Goal: Task Accomplishment & Management: Manage account settings

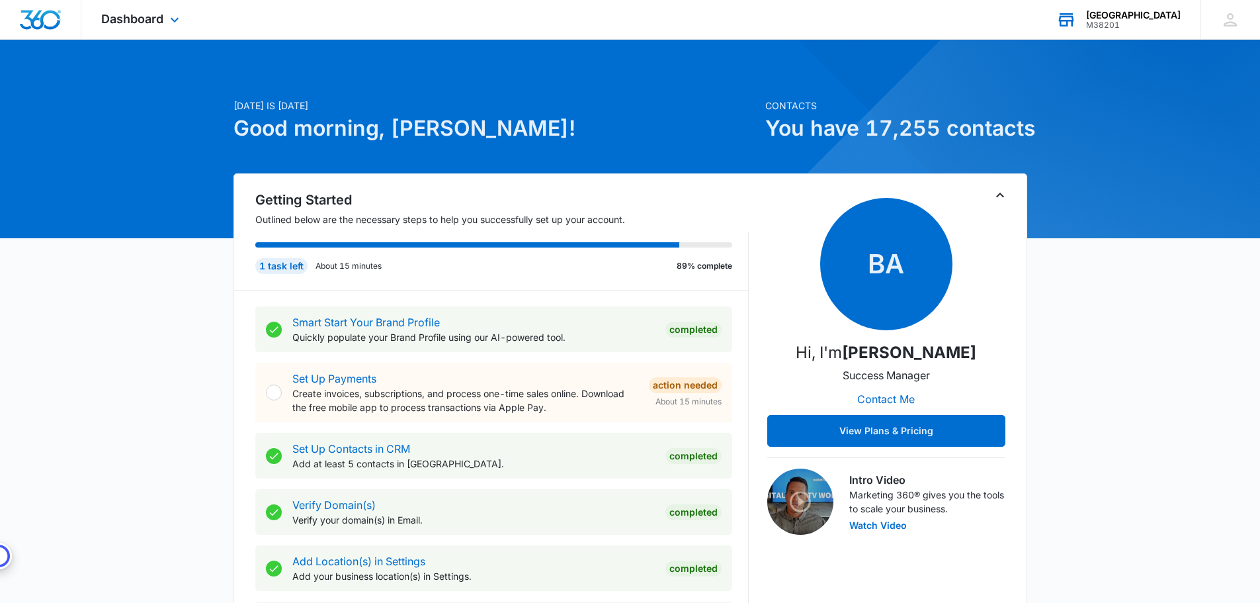
click at [1151, 17] on div "[GEOGRAPHIC_DATA]" at bounding box center [1133, 15] width 95 height 11
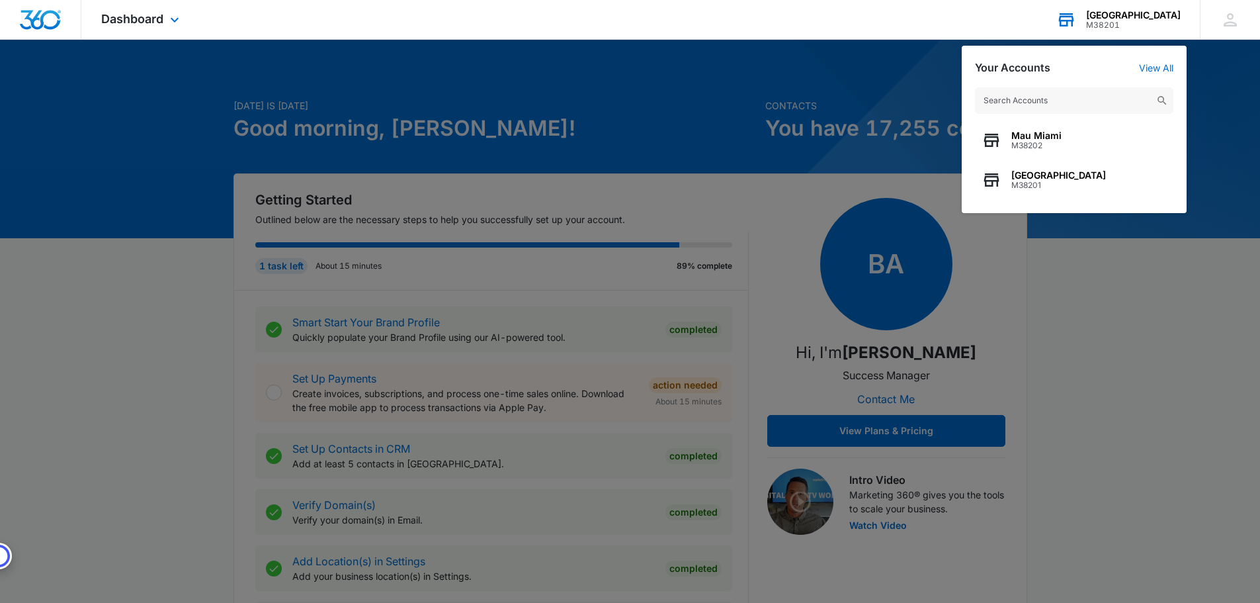
click at [1058, 99] on input "text" at bounding box center [1074, 100] width 199 height 26
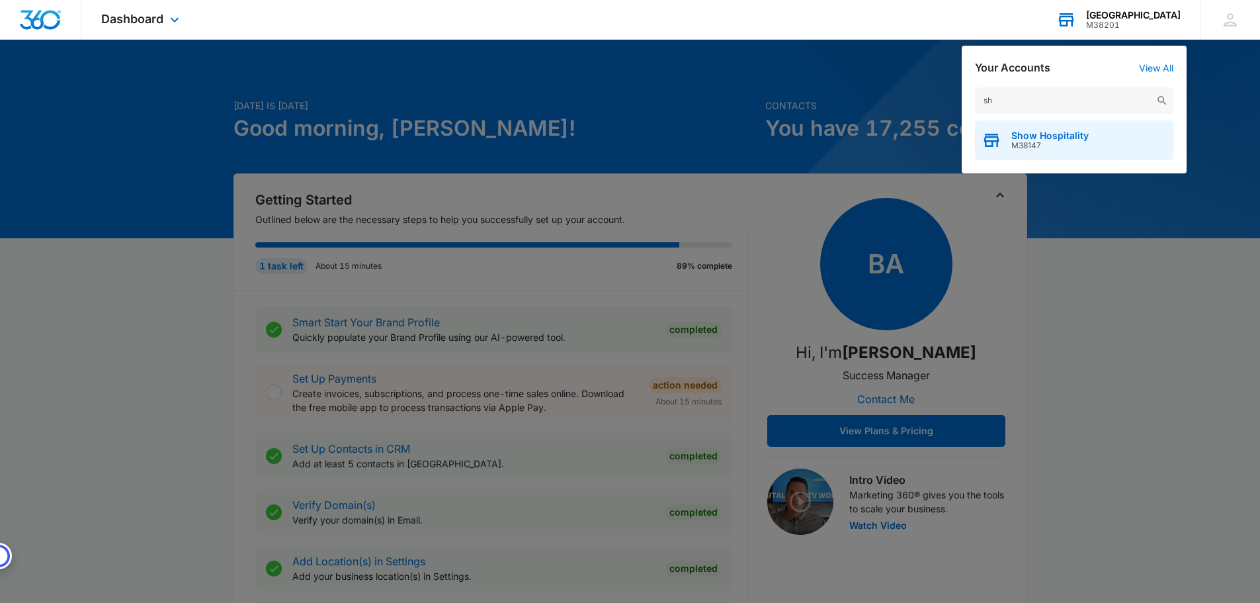
type input "sh"
click at [1056, 142] on span "M38147" at bounding box center [1050, 145] width 77 height 9
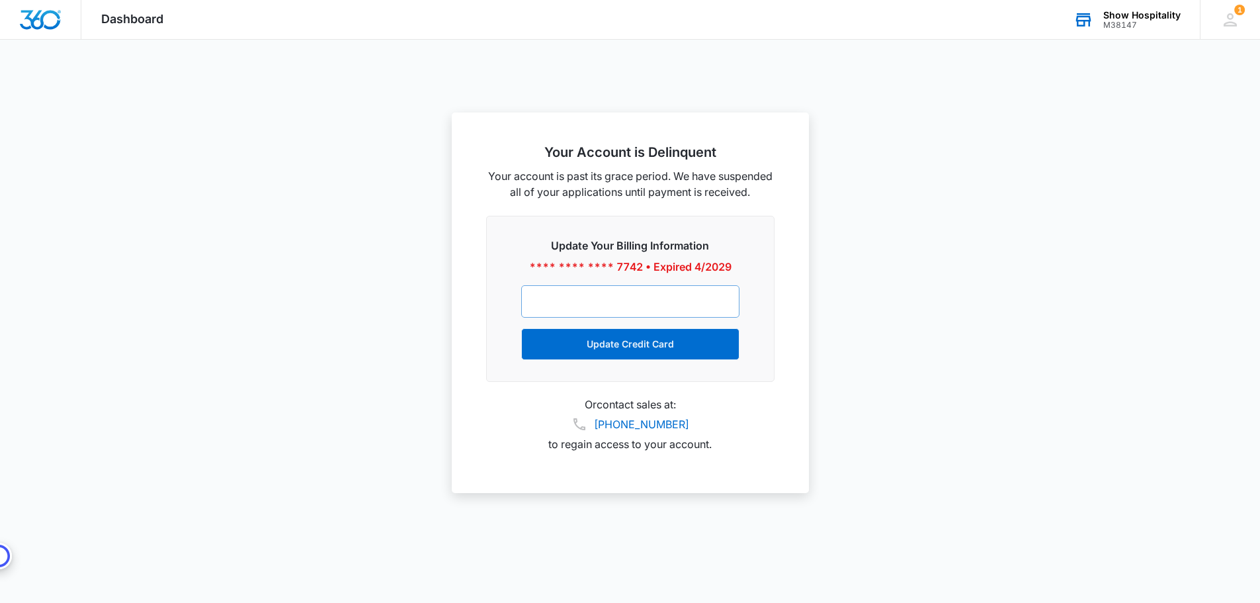
click at [640, 310] on div at bounding box center [630, 301] width 218 height 32
click at [1122, 19] on div "Show Hospitality" at bounding box center [1142, 15] width 77 height 11
click at [1006, 314] on div at bounding box center [630, 301] width 1260 height 603
click at [152, 22] on span "Dashboard" at bounding box center [132, 19] width 62 height 14
click at [38, 21] on img "Dashboard" at bounding box center [40, 20] width 42 height 20
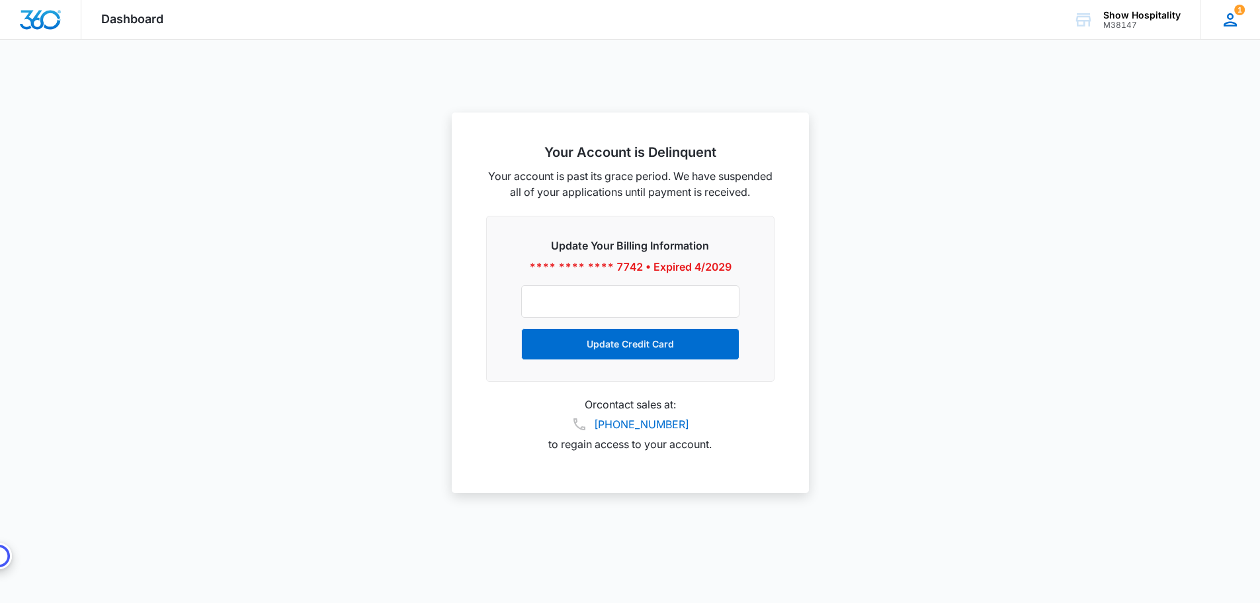
click at [1229, 24] on icon at bounding box center [1230, 19] width 13 height 13
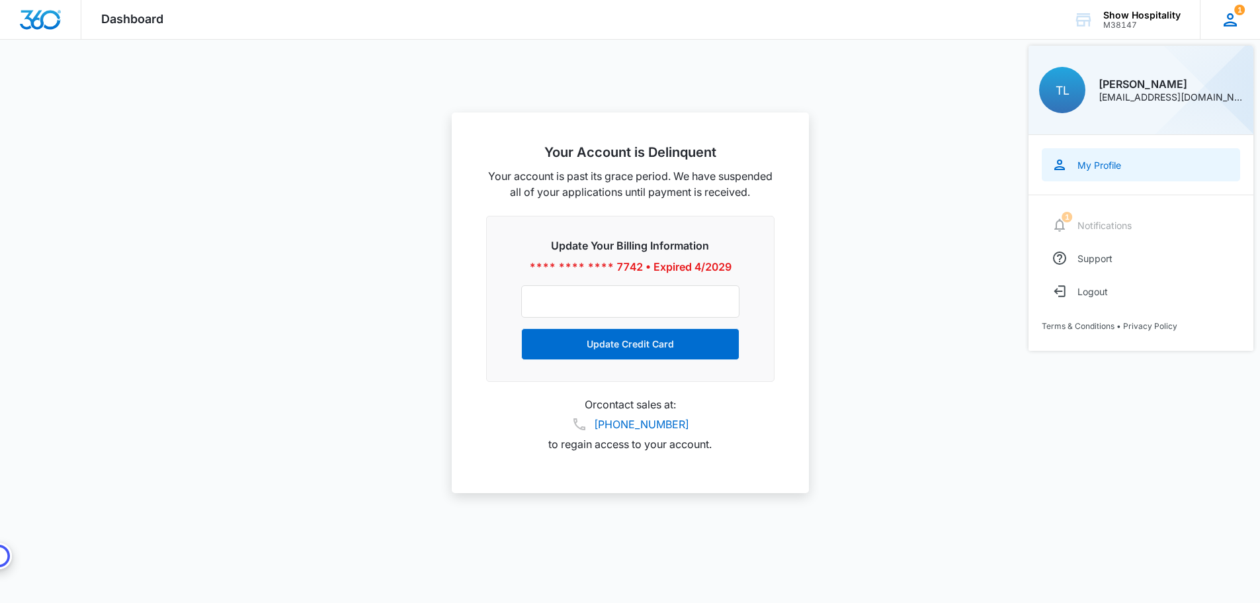
click at [1101, 165] on div "My Profile" at bounding box center [1100, 164] width 44 height 11
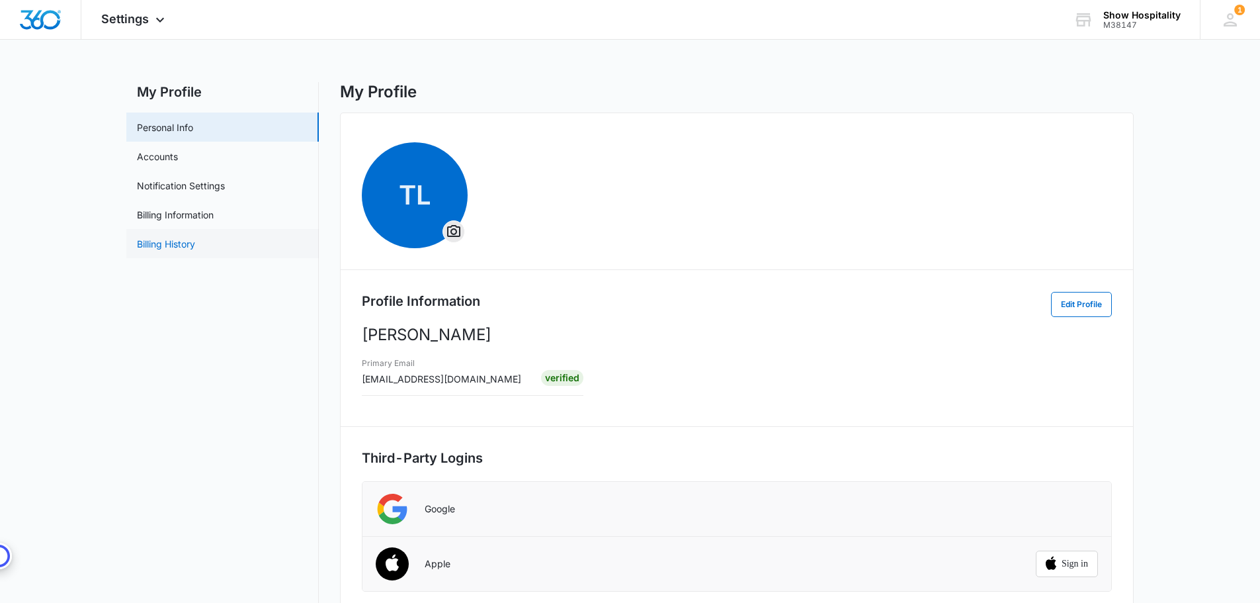
click at [157, 247] on link "Billing History" at bounding box center [166, 244] width 58 height 14
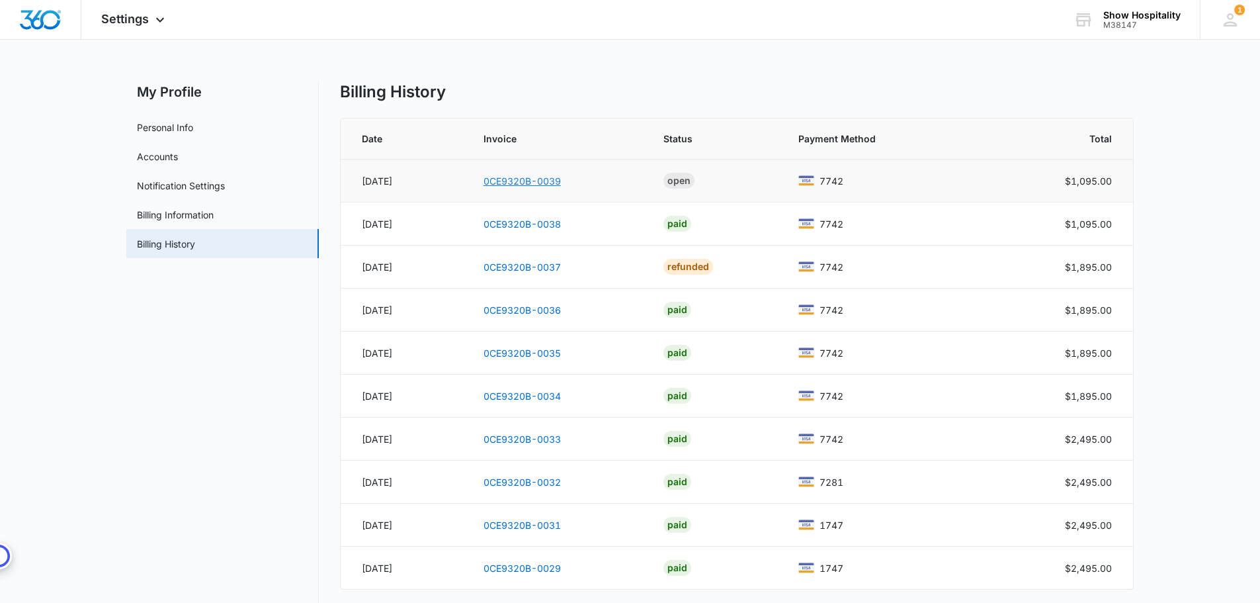
click at [561, 185] on link "0CE9320B-0039" at bounding box center [522, 180] width 77 height 11
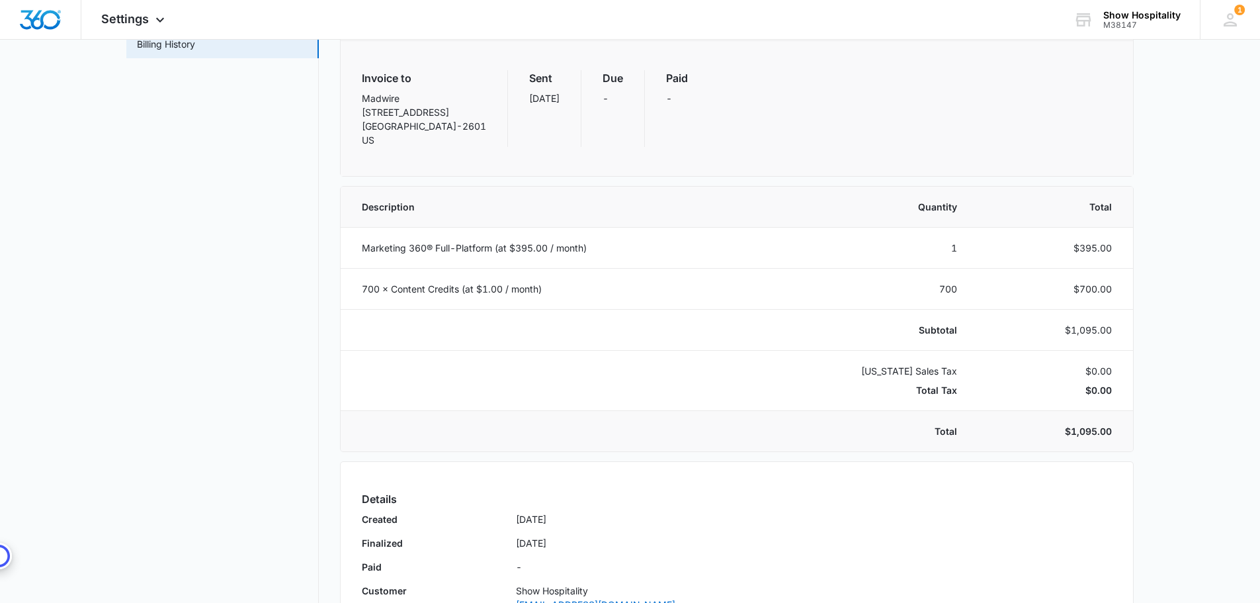
scroll to position [204, 0]
